Goal: Transaction & Acquisition: Purchase product/service

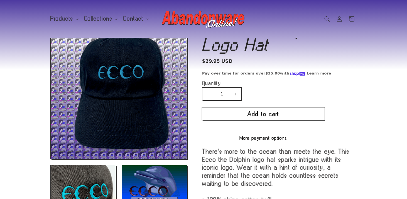
scroll to position [20, 0]
click at [263, 112] on button "Add to cart" at bounding box center [263, 113] width 123 height 13
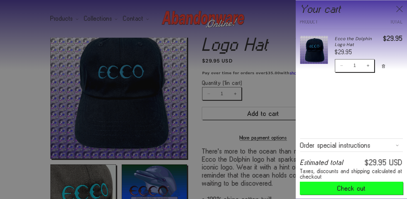
click at [352, 187] on button "Check out" at bounding box center [351, 188] width 103 height 13
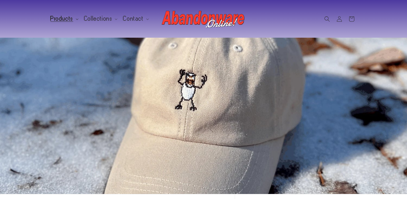
click at [68, 20] on span "Products" at bounding box center [61, 18] width 23 height 5
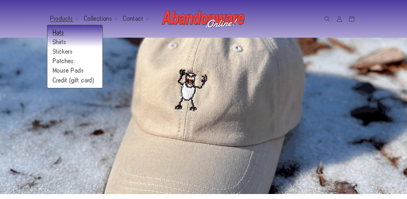
click at [62, 30] on link "Hats" at bounding box center [74, 32] width 55 height 9
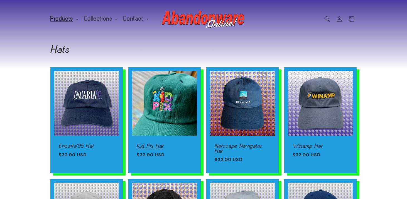
click at [168, 143] on link "Kid Pix Hat" at bounding box center [165, 145] width 56 height 5
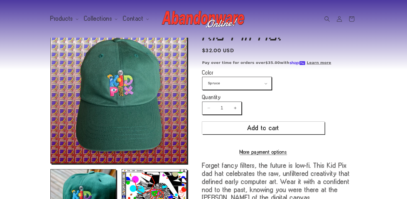
scroll to position [19, 0]
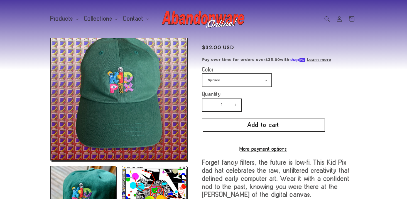
click at [246, 82] on select "Spruce Navy" at bounding box center [236, 80] width 69 height 13
click at [202, 74] on select "Spruce Navy" at bounding box center [236, 80] width 69 height 13
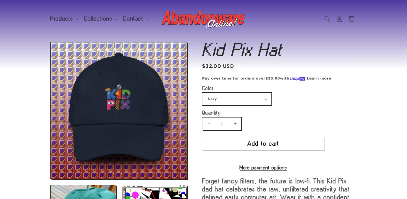
click at [224, 98] on select "Spruce Navy" at bounding box center [236, 98] width 69 height 13
select select "Spruce"
click at [202, 92] on select "Spruce Navy" at bounding box center [236, 98] width 69 height 13
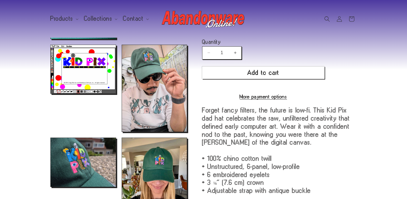
scroll to position [190, 0]
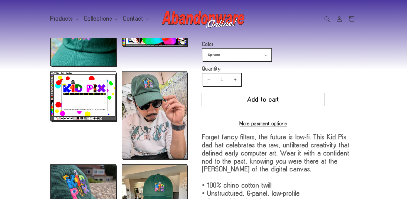
click at [246, 95] on button "Add to cart" at bounding box center [263, 99] width 123 height 13
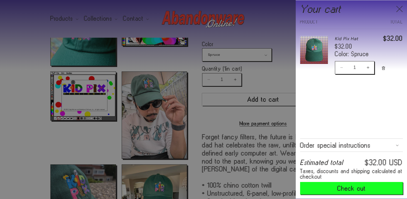
click at [400, 9] on icon "Close" at bounding box center [399, 9] width 7 height 7
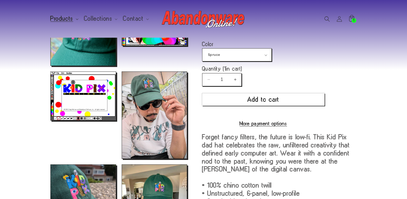
click at [57, 20] on span "Products" at bounding box center [61, 18] width 23 height 5
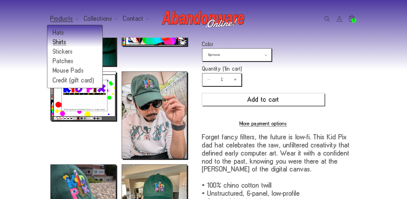
click at [59, 41] on link "Shirts" at bounding box center [74, 41] width 55 height 9
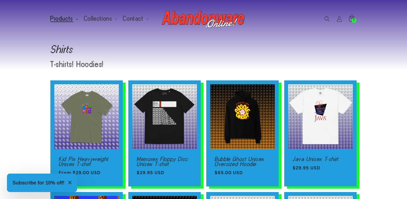
click at [63, 18] on span "Products" at bounding box center [61, 18] width 23 height 5
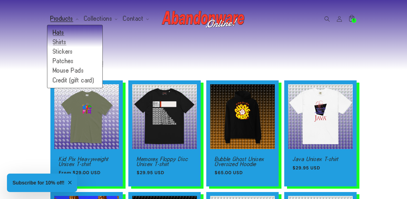
click at [60, 33] on link "Hats" at bounding box center [74, 32] width 55 height 9
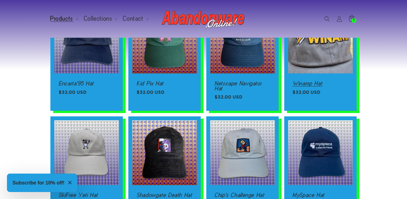
scroll to position [40, 0]
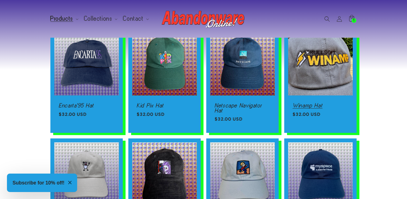
click at [311, 106] on link "Winamp Hat" at bounding box center [321, 105] width 56 height 5
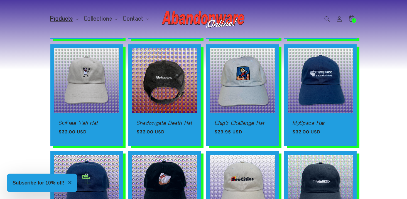
scroll to position [214, 0]
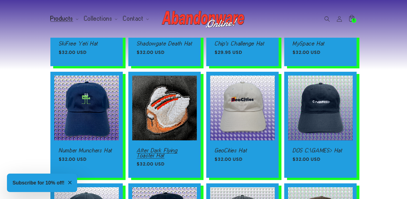
click at [172, 148] on link "After Dark Flying Toaster Hat" at bounding box center [165, 153] width 56 height 10
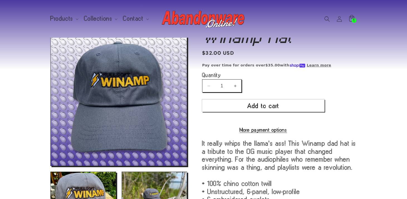
scroll to position [13, 0]
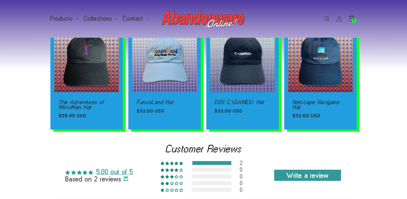
scroll to position [429, 0]
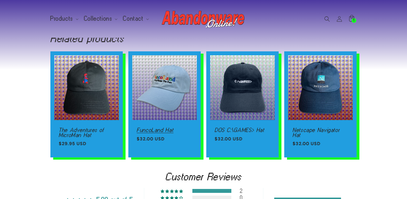
click at [171, 127] on link "FuncoLand Hat" at bounding box center [165, 129] width 56 height 5
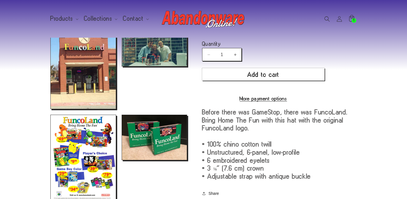
scroll to position [193, 0]
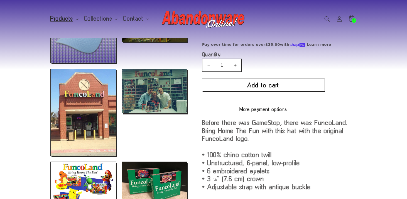
click at [60, 18] on span "Products" at bounding box center [61, 18] width 23 height 5
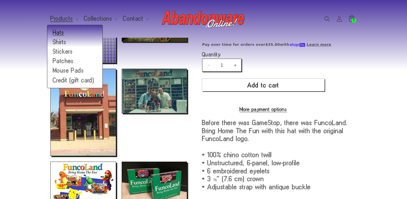
click at [60, 35] on link "Hats" at bounding box center [74, 32] width 55 height 9
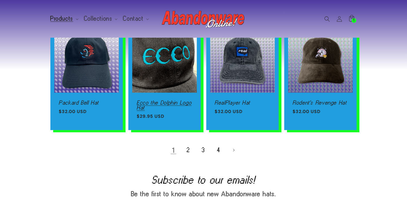
scroll to position [432, 0]
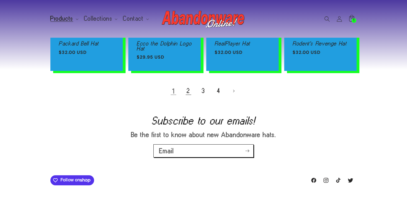
click at [190, 96] on link "2" at bounding box center [188, 91] width 12 height 12
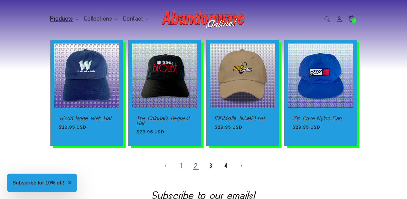
scroll to position [385, 0]
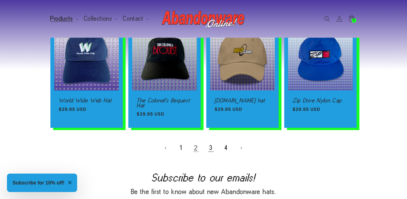
click at [210, 148] on link "3" at bounding box center [211, 147] width 12 height 12
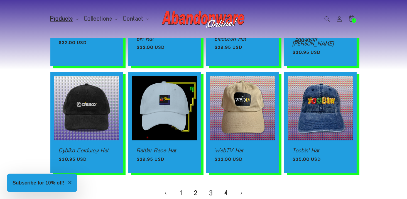
scroll to position [371, 0]
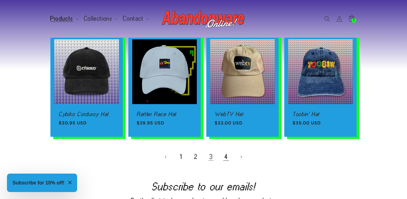
click at [227, 151] on link "4" at bounding box center [226, 156] width 12 height 12
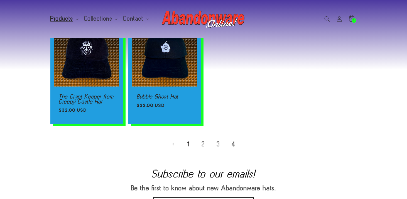
scroll to position [119, 0]
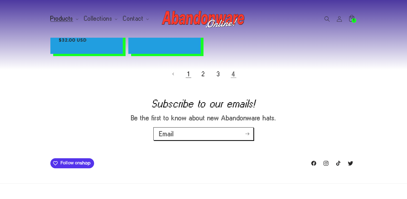
click at [192, 74] on link "1" at bounding box center [188, 74] width 12 height 12
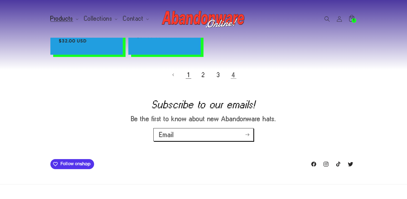
scroll to position [119, 0]
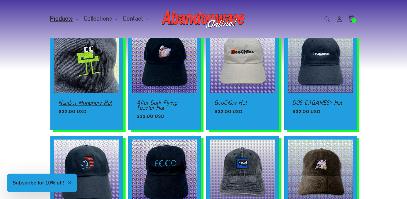
scroll to position [262, 0]
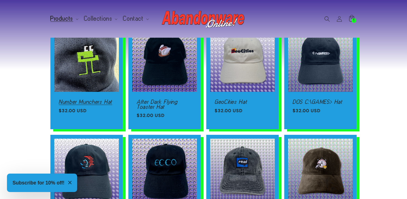
click at [74, 99] on link "Number Munchers Hat" at bounding box center [87, 101] width 56 height 5
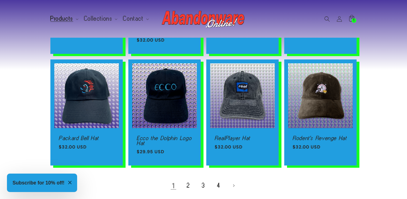
scroll to position [432, 0]
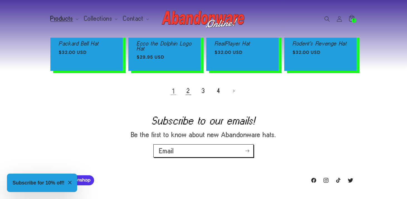
click at [187, 95] on link "2" at bounding box center [188, 91] width 12 height 12
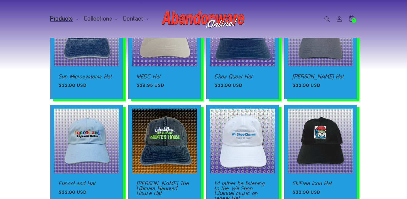
scroll to position [127, 0]
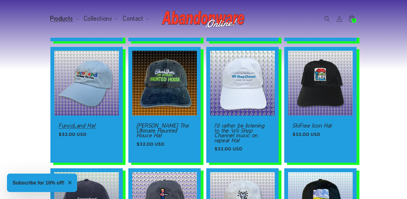
click at [91, 123] on link "FuncoLand Hat" at bounding box center [87, 125] width 56 height 5
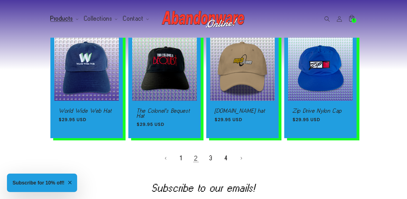
scroll to position [423, 0]
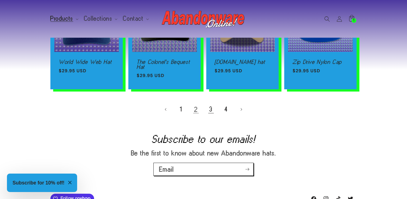
click at [211, 110] on link "3" at bounding box center [211, 109] width 12 height 12
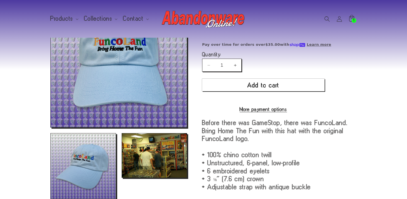
scroll to position [4, 0]
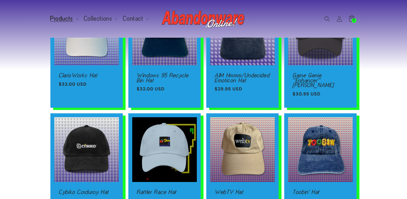
scroll to position [380, 0]
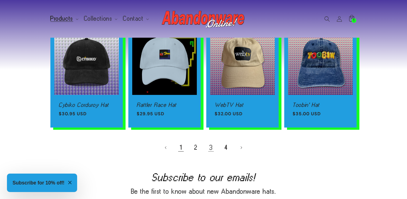
click at [182, 145] on link "1" at bounding box center [181, 147] width 12 height 12
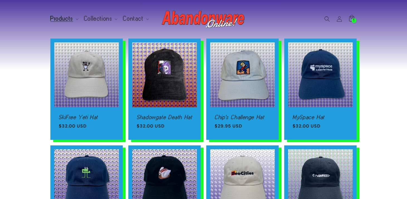
scroll to position [199, 0]
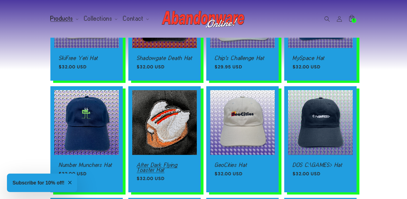
click at [168, 162] on link "After Dark Flying Toaster Hat" at bounding box center [165, 167] width 56 height 10
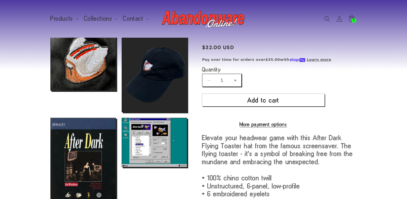
scroll to position [153, 0]
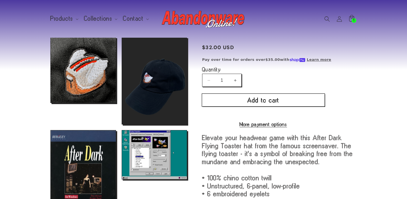
click at [260, 101] on button "Add to cart" at bounding box center [263, 100] width 123 height 13
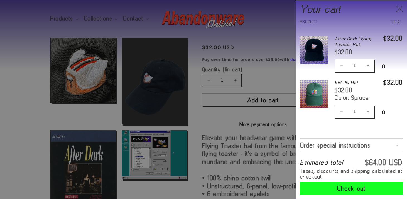
click at [349, 188] on button "Check out" at bounding box center [351, 188] width 103 height 13
